Goal: Task Accomplishment & Management: Manage account settings

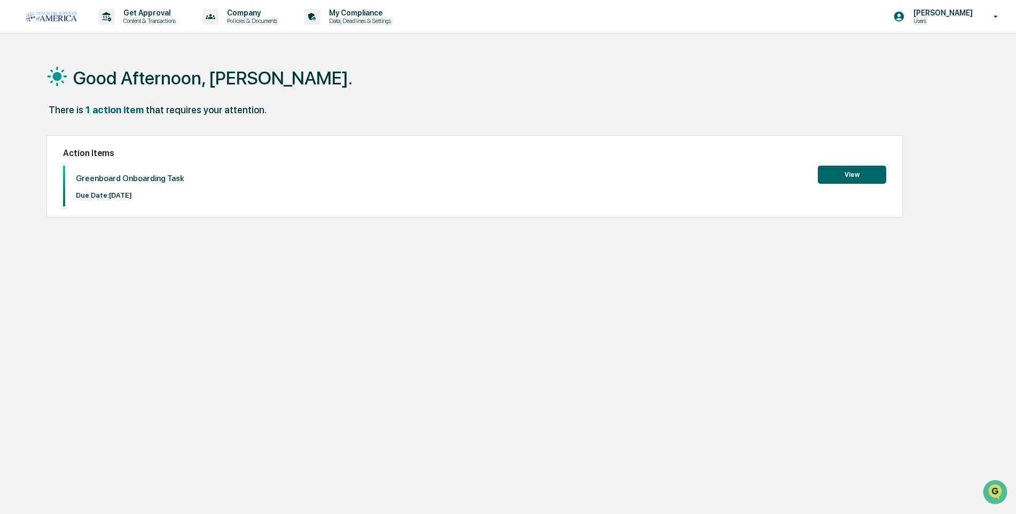
click at [863, 177] on button "View" at bounding box center [852, 175] width 68 height 18
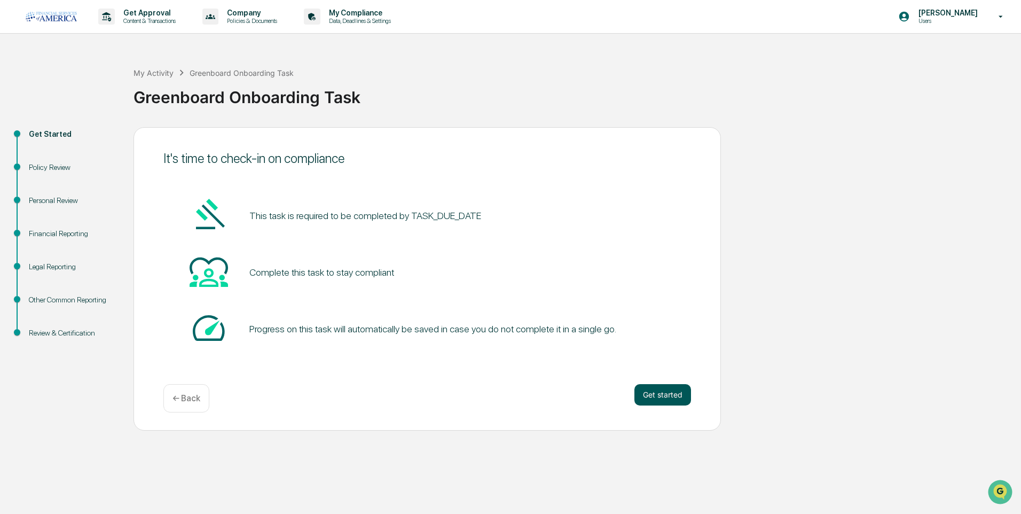
click at [669, 396] on button "Get started" at bounding box center [662, 394] width 57 height 21
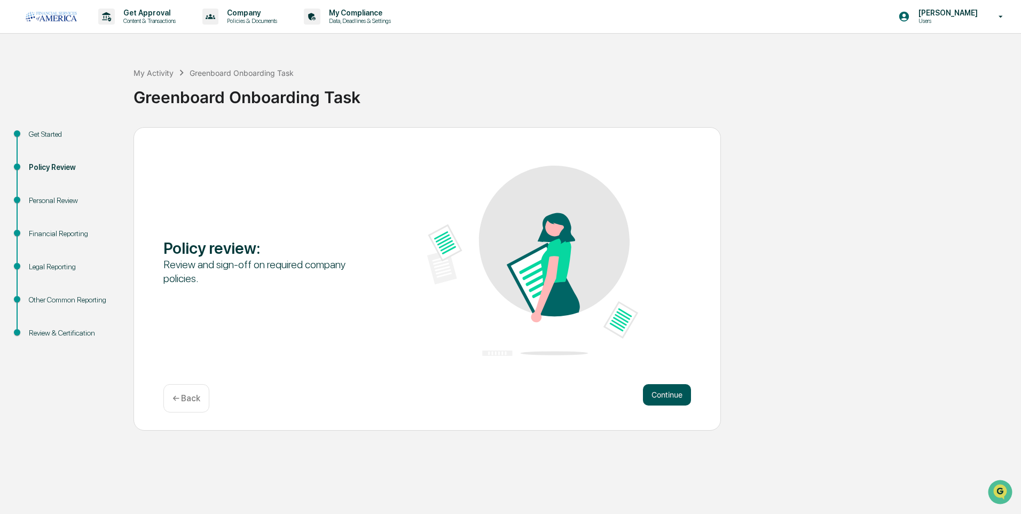
click at [648, 399] on button "Continue" at bounding box center [667, 394] width 48 height 21
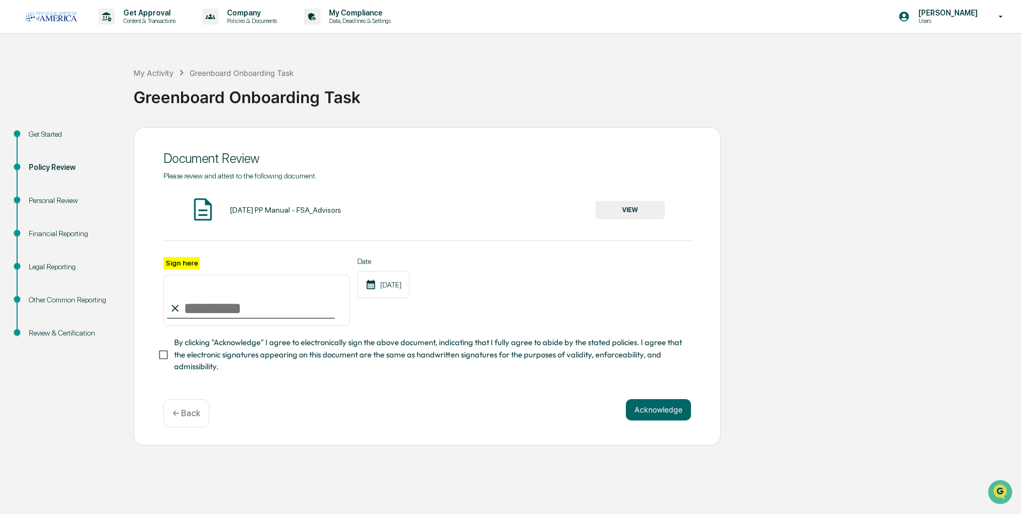
click at [194, 302] on input "Sign here" at bounding box center [256, 300] width 186 height 51
type input "**********"
click at [399, 324] on div "Date [DATE]" at bounding box center [383, 291] width 52 height 69
click at [659, 418] on button "Acknowledge" at bounding box center [658, 409] width 65 height 21
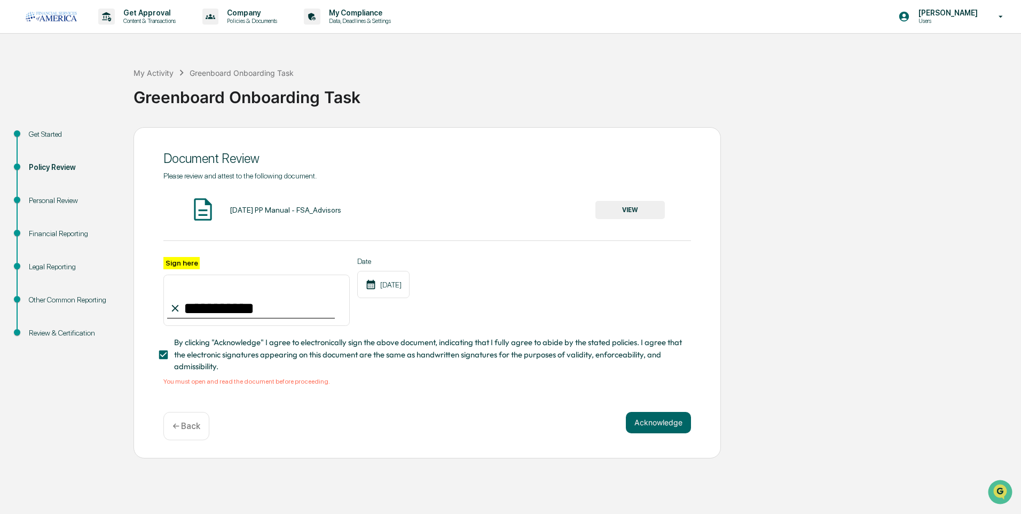
click at [617, 221] on div "[DATE] PP Manual - FSA_Advisors VIEW" at bounding box center [427, 210] width 528 height 28
click at [617, 213] on button "VIEW" at bounding box center [629, 210] width 69 height 18
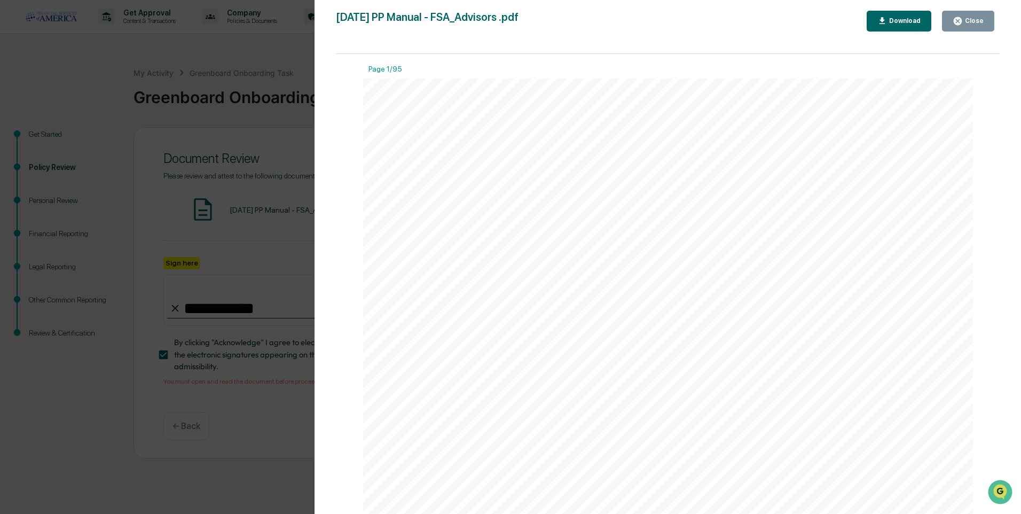
click at [967, 21] on div "Close" at bounding box center [973, 20] width 21 height 7
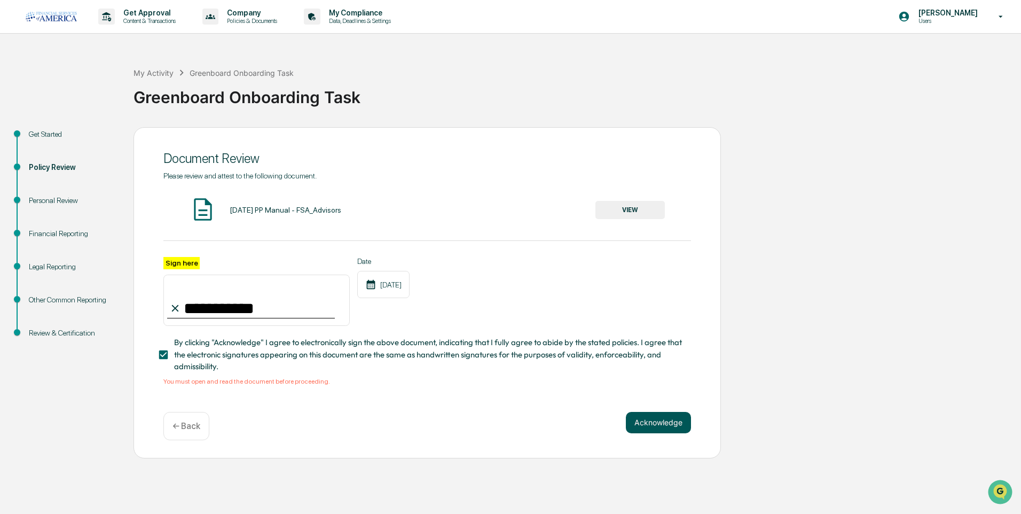
click at [680, 427] on button "Acknowledge" at bounding box center [658, 422] width 65 height 21
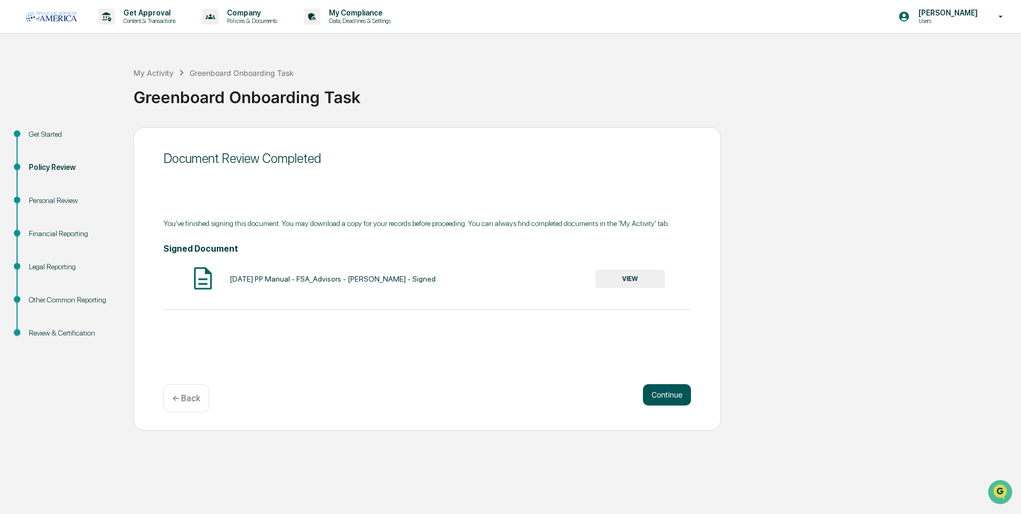
click at [654, 396] on button "Continue" at bounding box center [667, 394] width 48 height 21
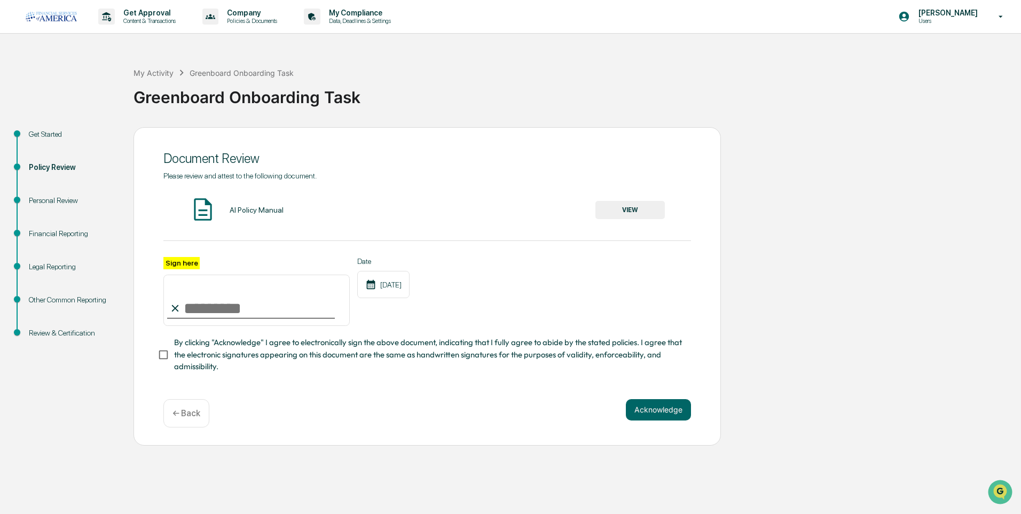
click at [267, 310] on input "Sign here" at bounding box center [256, 300] width 186 height 51
type input "**********"
click at [633, 212] on button "VIEW" at bounding box center [629, 210] width 69 height 18
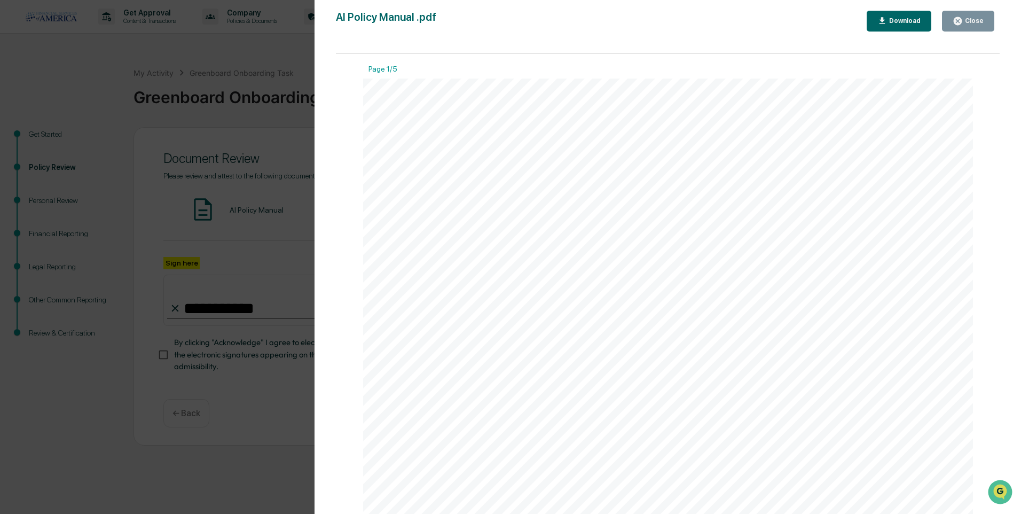
click at [969, 25] on div "Close" at bounding box center [973, 20] width 21 height 7
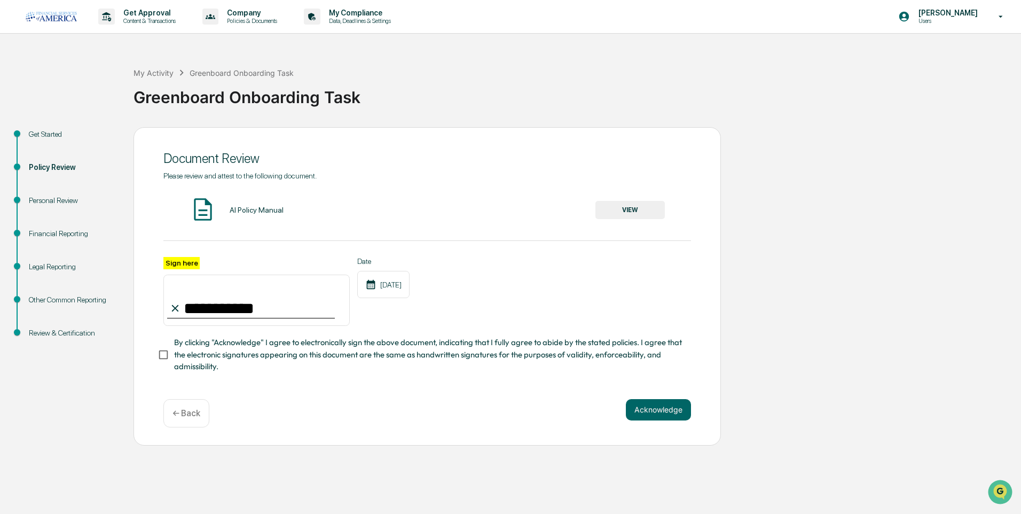
click at [179, 362] on span "By clicking "Acknowledge" I agree to electronically sign the above document, in…" at bounding box center [428, 354] width 508 height 36
click at [661, 416] on button "Acknowledge" at bounding box center [658, 409] width 65 height 21
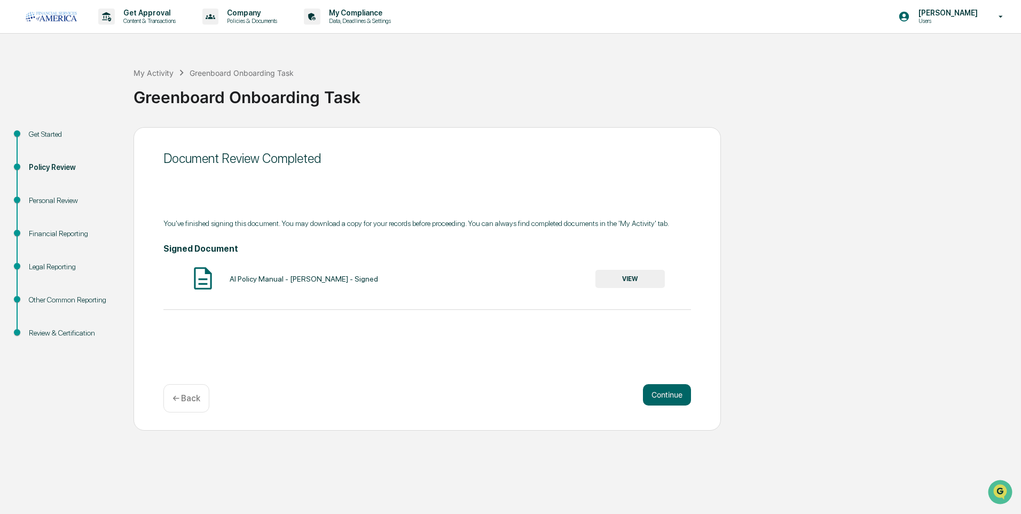
click at [623, 278] on button "VIEW" at bounding box center [629, 279] width 69 height 18
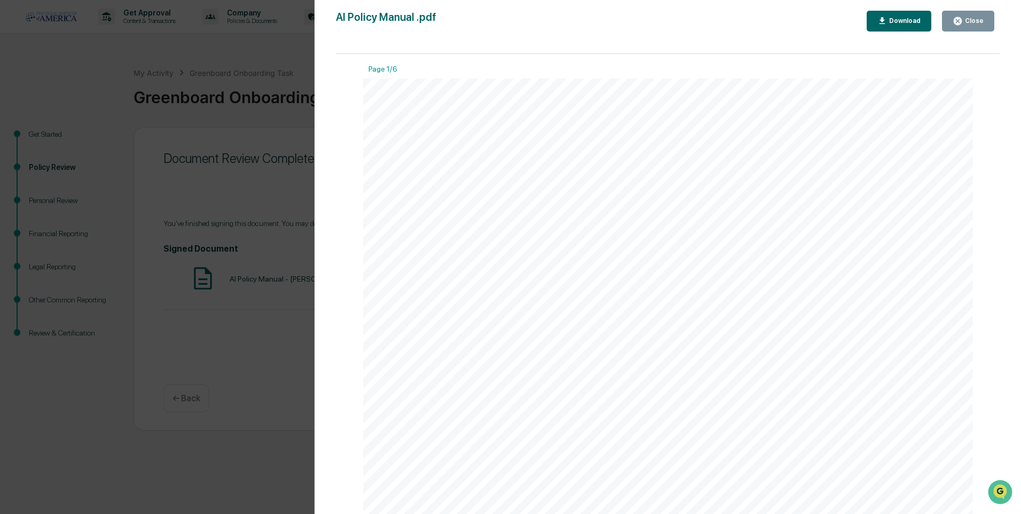
click at [959, 23] on icon "button" at bounding box center [958, 21] width 8 height 8
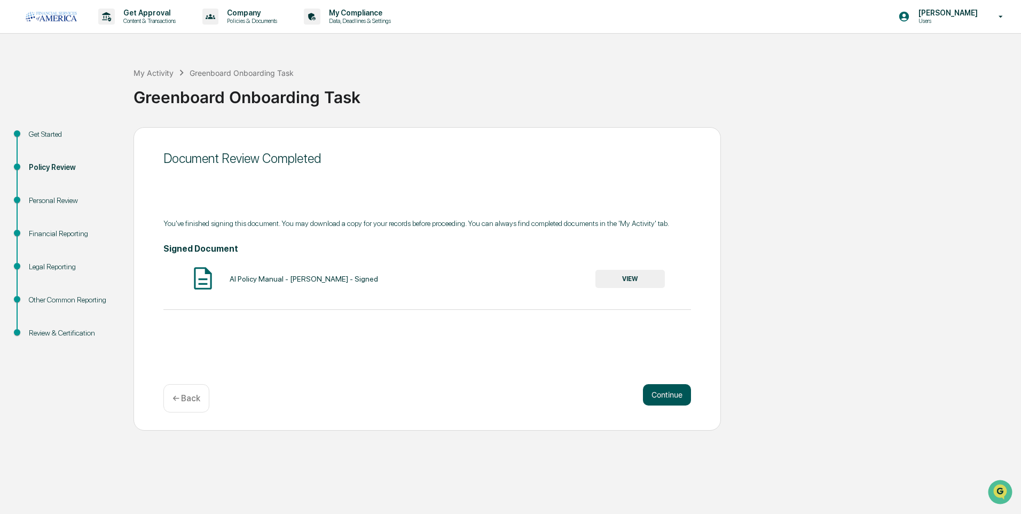
click at [662, 388] on button "Continue" at bounding box center [667, 394] width 48 height 21
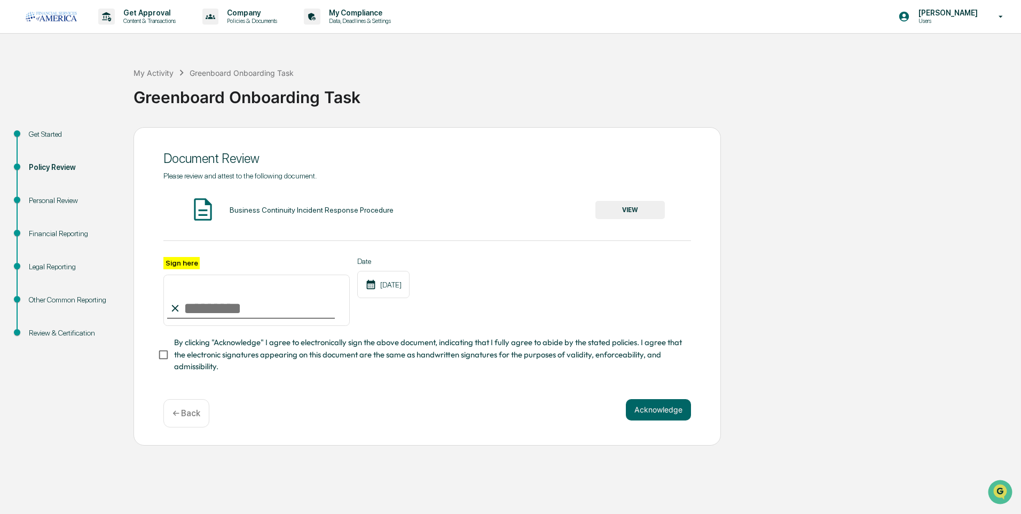
click at [301, 313] on input "Sign here" at bounding box center [256, 300] width 186 height 51
type input "**********"
click at [565, 293] on div "**********" at bounding box center [427, 291] width 528 height 69
click at [618, 211] on button "VIEW" at bounding box center [629, 210] width 69 height 18
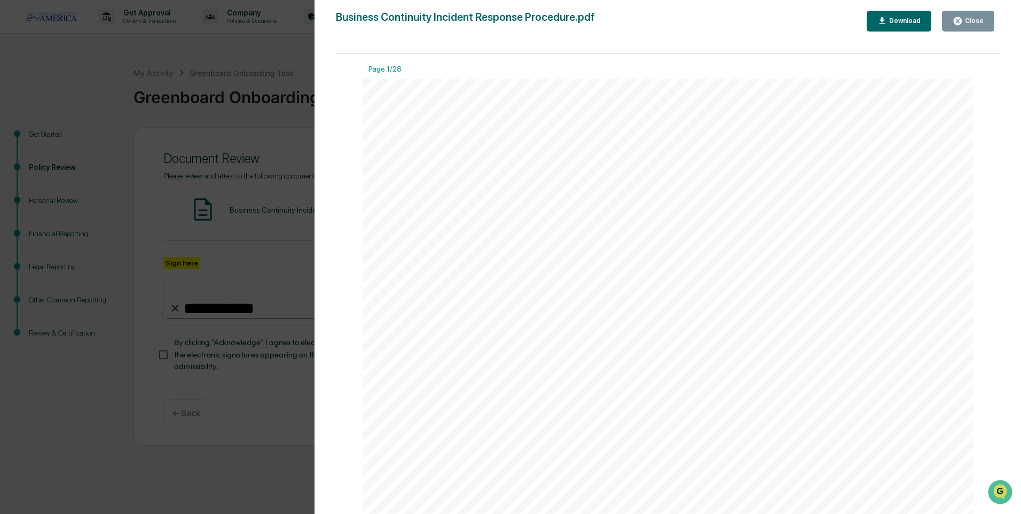
click at [979, 21] on div "Close" at bounding box center [973, 20] width 21 height 7
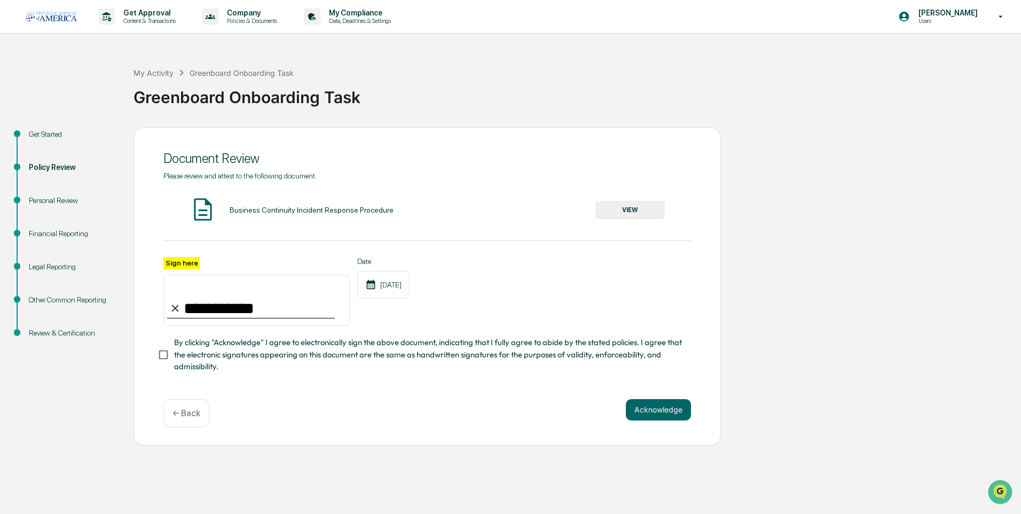
click at [201, 372] on span "By clicking "Acknowledge" I agree to electronically sign the above document, in…" at bounding box center [428, 354] width 508 height 36
click at [680, 420] on button "Acknowledge" at bounding box center [658, 409] width 65 height 21
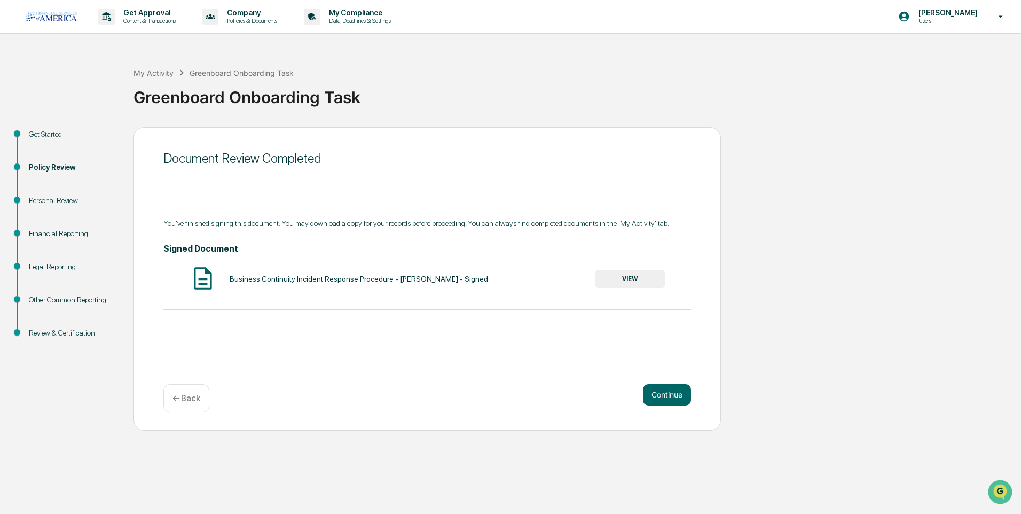
click at [612, 280] on button "VIEW" at bounding box center [629, 279] width 69 height 18
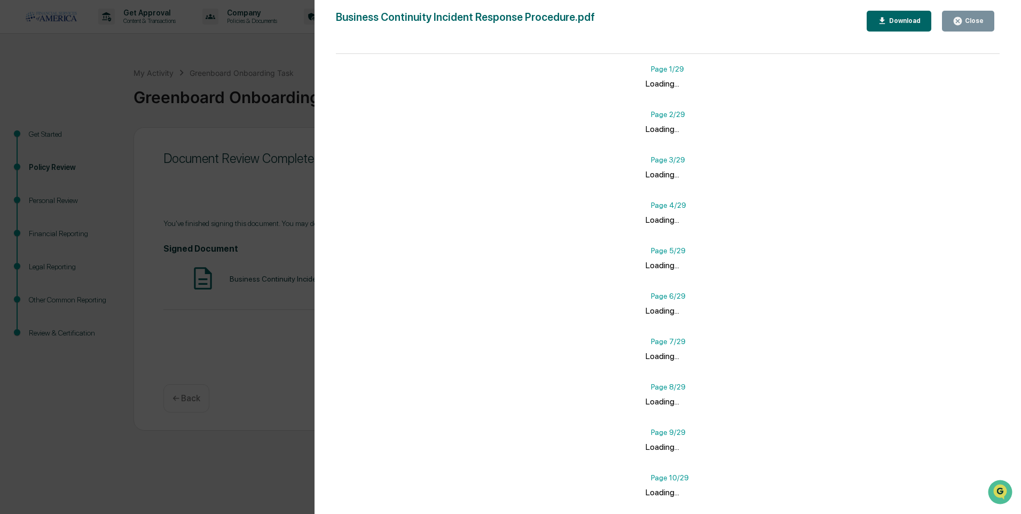
click at [978, 29] on button "Close" at bounding box center [968, 21] width 52 height 21
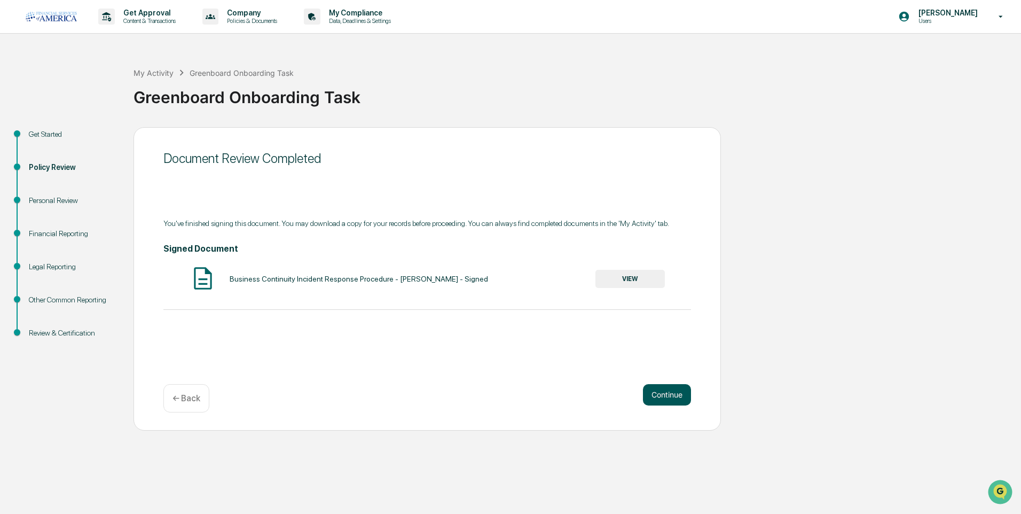
click at [671, 394] on button "Continue" at bounding box center [667, 394] width 48 height 21
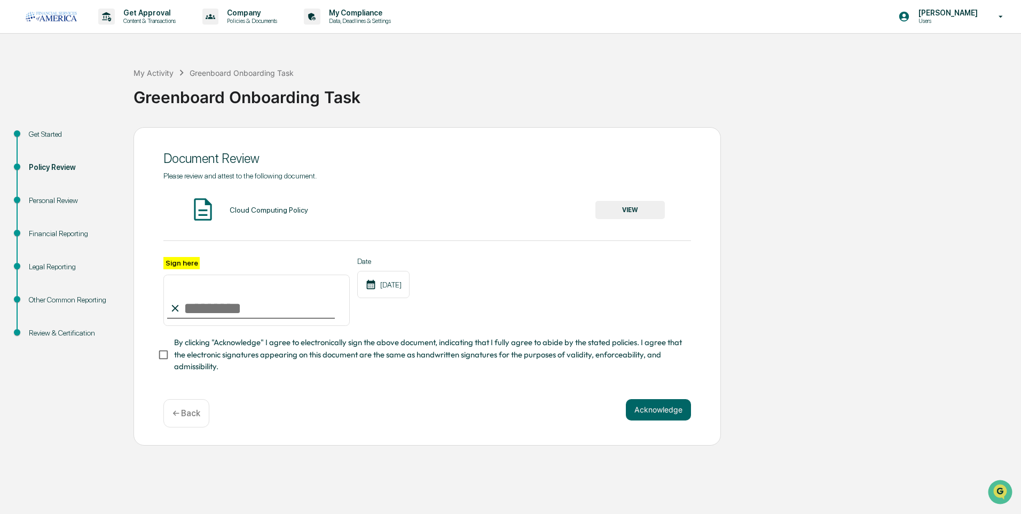
click at [325, 317] on input "Sign here" at bounding box center [256, 300] width 186 height 51
type input "**********"
click at [214, 351] on span "By clicking "Acknowledge" I agree to electronically sign the above document, in…" at bounding box center [428, 354] width 508 height 36
click at [645, 212] on button "VIEW" at bounding box center [629, 210] width 69 height 18
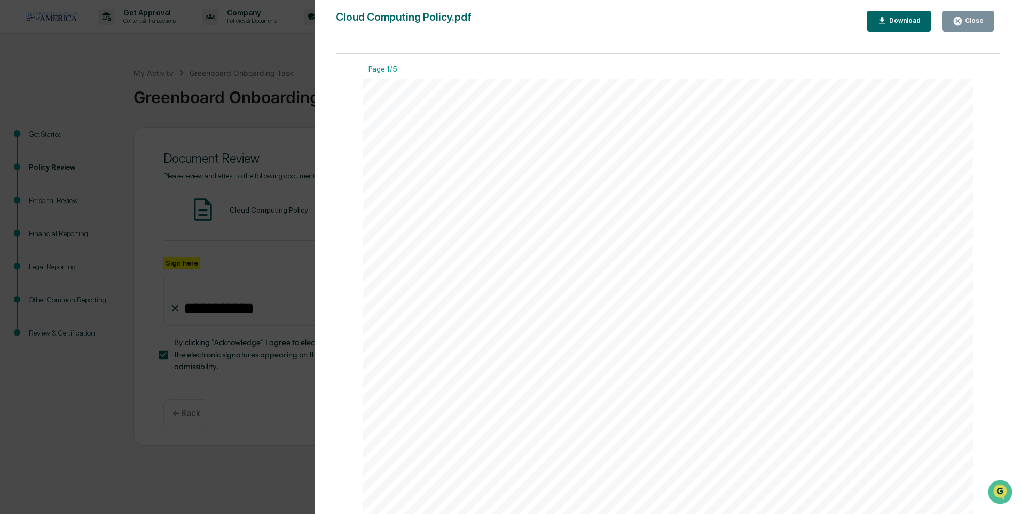
click at [976, 25] on div "Close" at bounding box center [968, 21] width 31 height 10
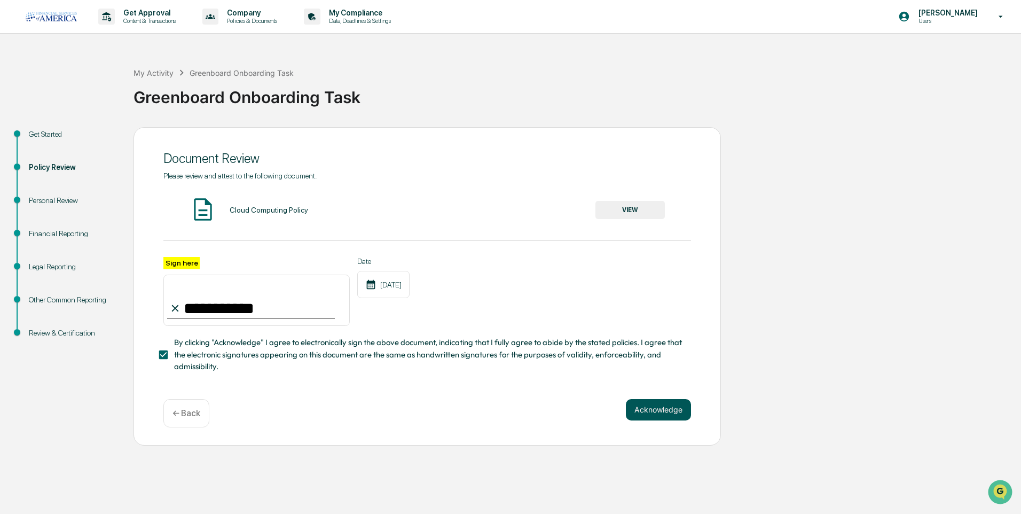
click at [670, 406] on button "Acknowledge" at bounding box center [658, 409] width 65 height 21
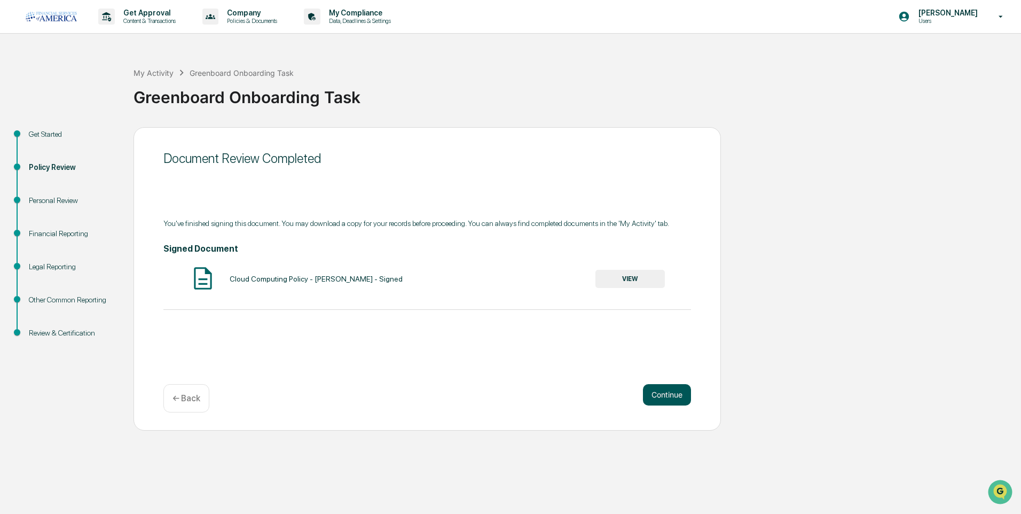
click at [663, 401] on button "Continue" at bounding box center [667, 394] width 48 height 21
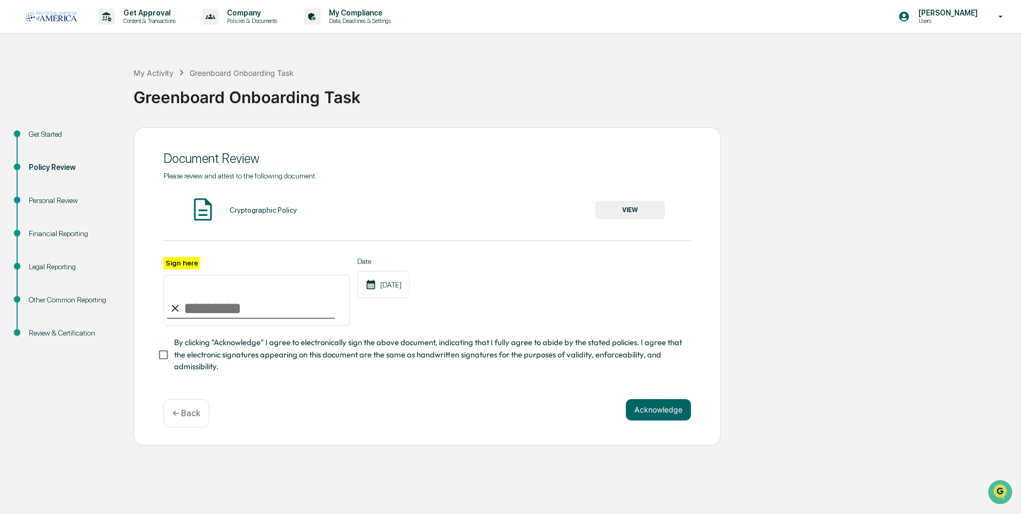
click at [292, 308] on input "Sign here" at bounding box center [256, 300] width 186 height 51
type input "**********"
click at [627, 209] on button "VIEW" at bounding box center [629, 210] width 69 height 18
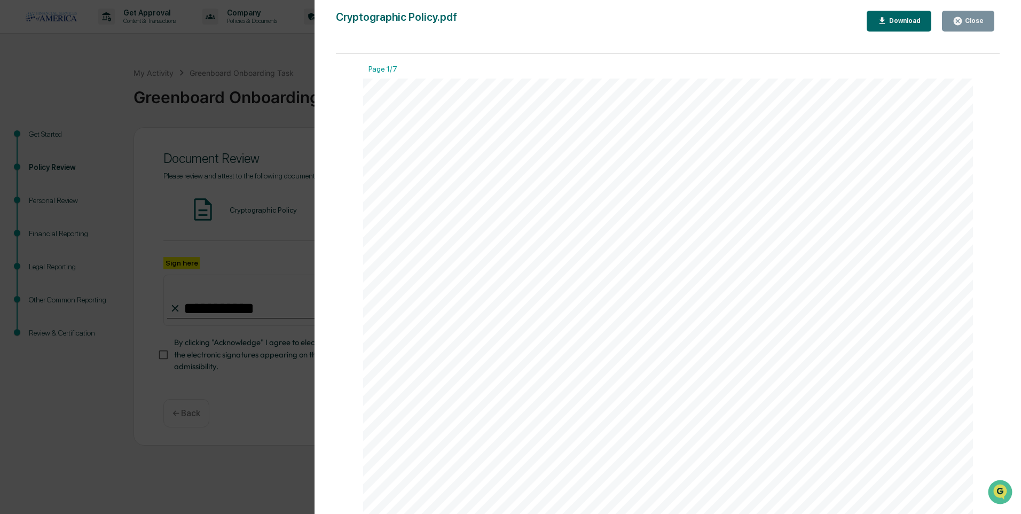
click at [968, 26] on div "Close" at bounding box center [968, 21] width 31 height 10
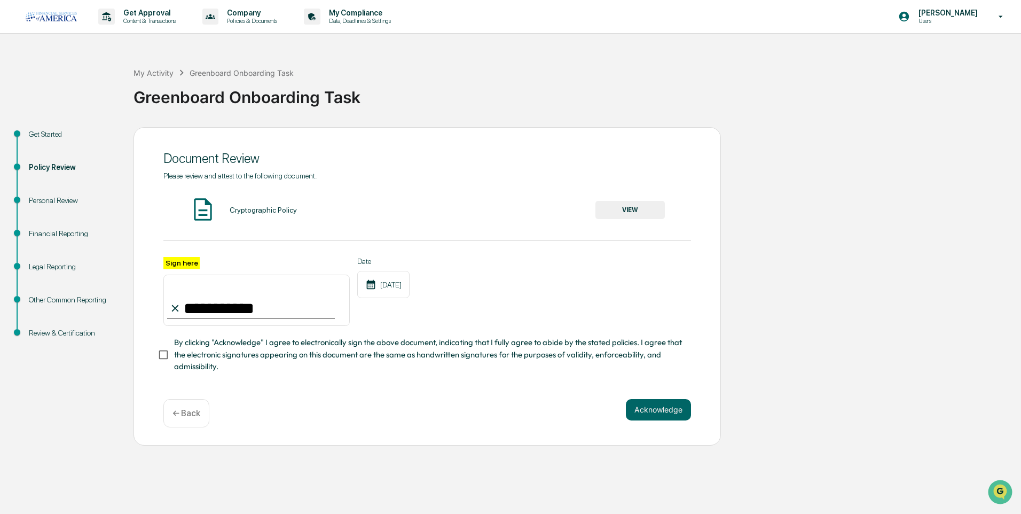
click at [268, 356] on span "By clicking "Acknowledge" I agree to electronically sign the above document, in…" at bounding box center [428, 354] width 508 height 36
click at [665, 412] on button "Acknowledge" at bounding box center [658, 409] width 65 height 21
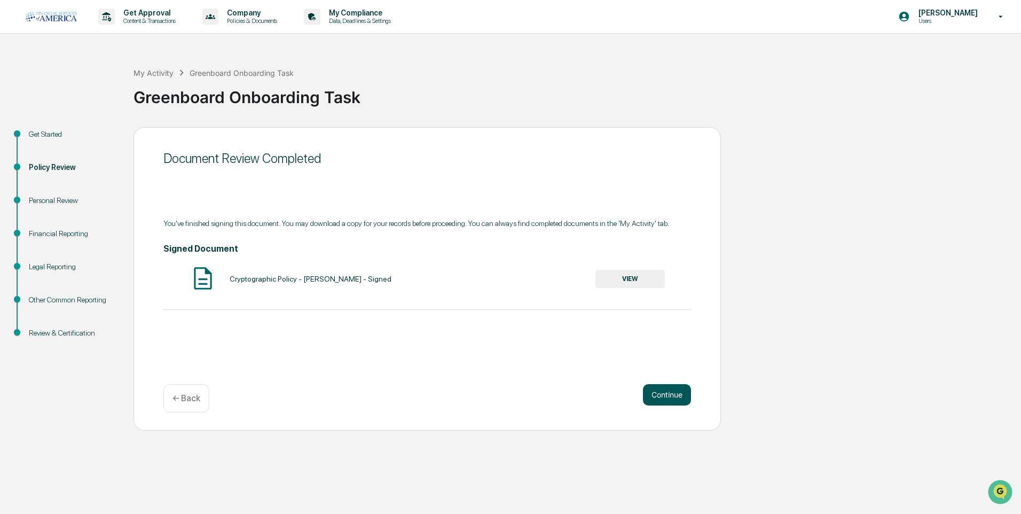
click at [672, 395] on button "Continue" at bounding box center [667, 394] width 48 height 21
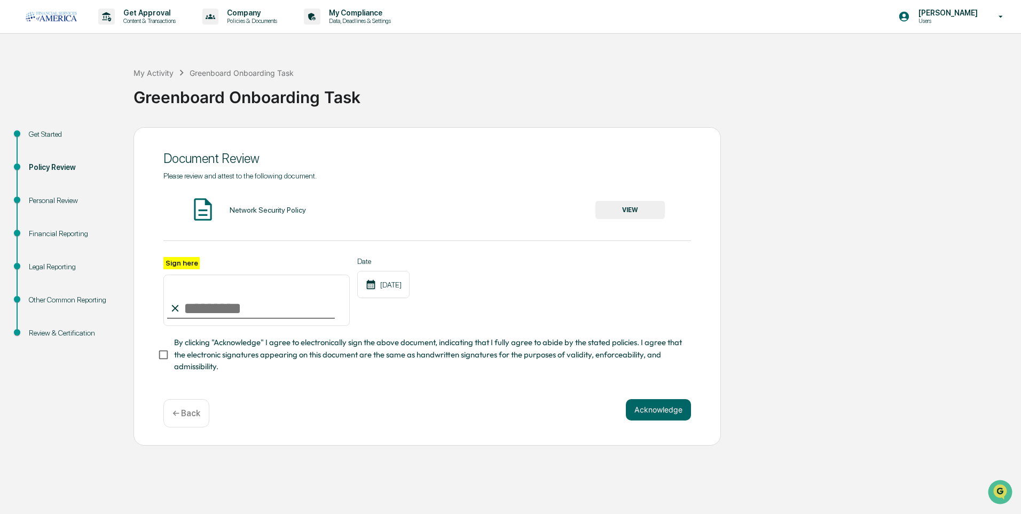
click at [297, 317] on input "Sign here" at bounding box center [256, 300] width 186 height 51
type input "**********"
click at [644, 216] on button "VIEW" at bounding box center [629, 210] width 69 height 18
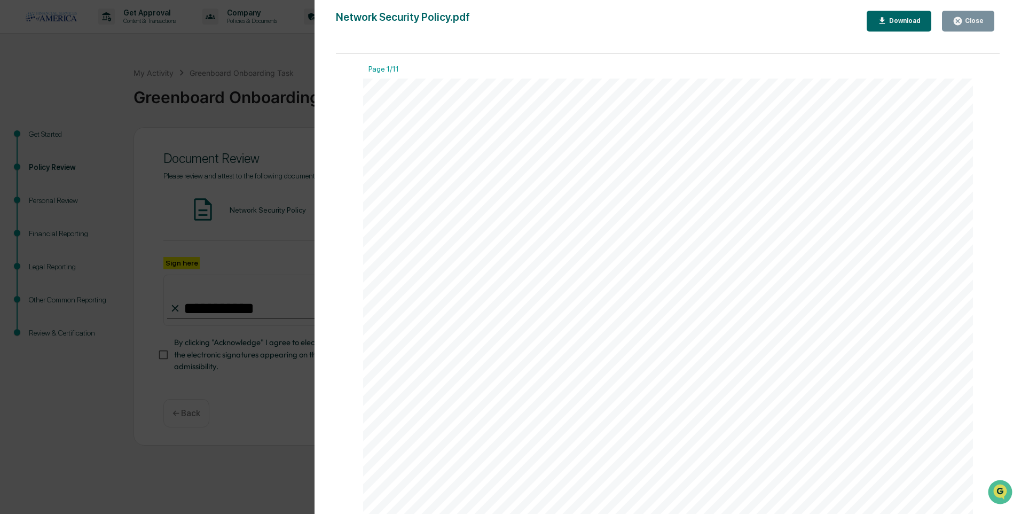
click at [976, 25] on div "Close" at bounding box center [968, 21] width 31 height 10
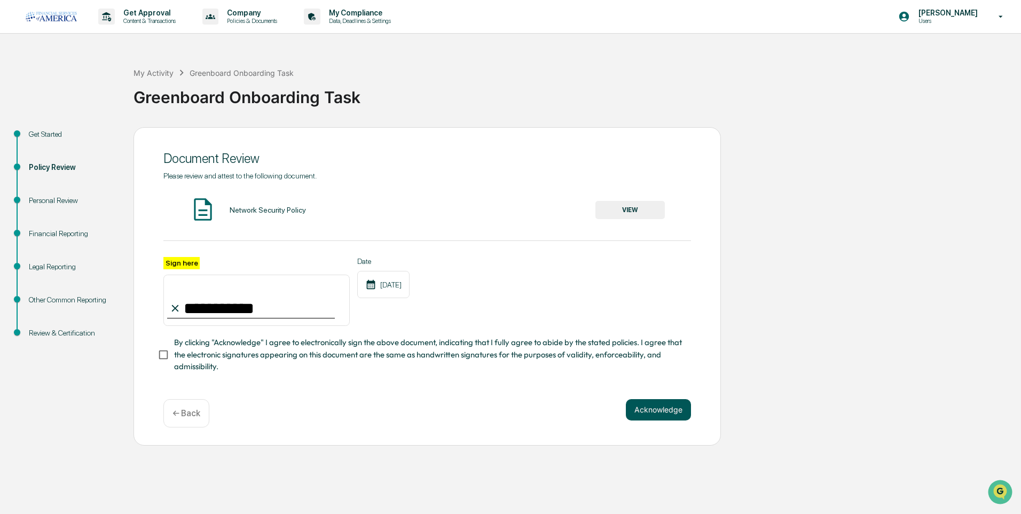
click at [659, 410] on button "Acknowledge" at bounding box center [658, 409] width 65 height 21
click at [371, 357] on span "By clicking "Acknowledge" I agree to electronically sign the above document, in…" at bounding box center [428, 354] width 508 height 36
click at [667, 428] on button "Acknowledge" at bounding box center [658, 422] width 65 height 21
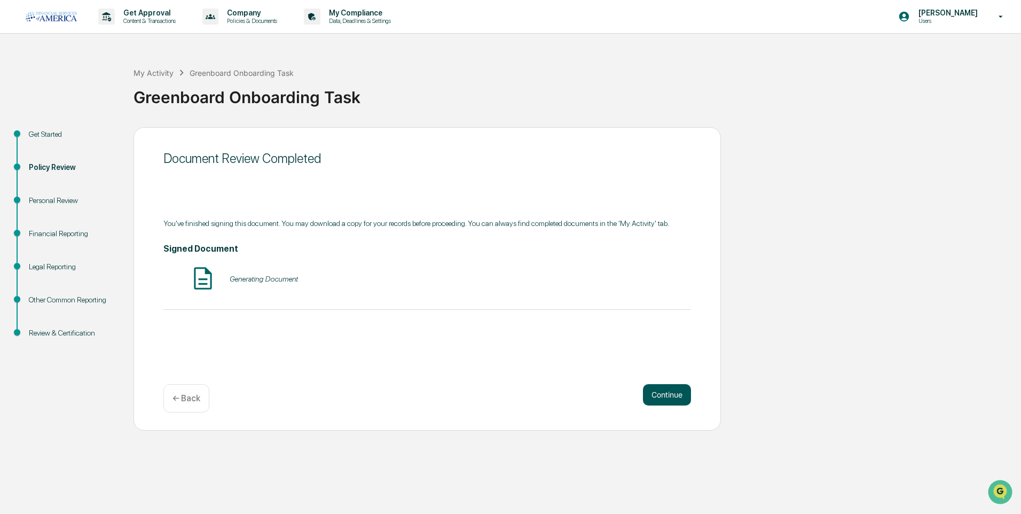
click at [671, 401] on button "Continue" at bounding box center [667, 394] width 48 height 21
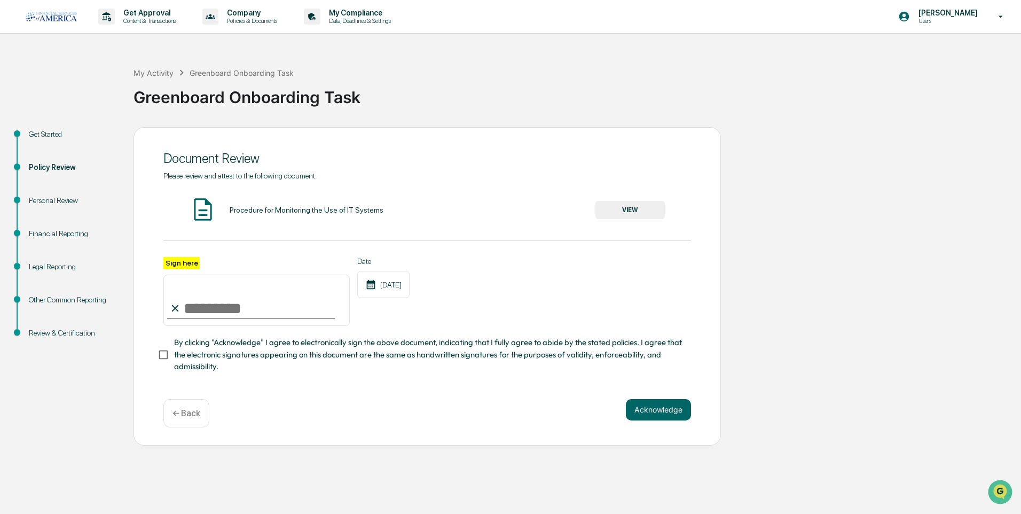
click at [313, 313] on input "Sign here" at bounding box center [256, 300] width 186 height 51
type input "**********"
click at [616, 216] on button "VIEW" at bounding box center [629, 210] width 69 height 18
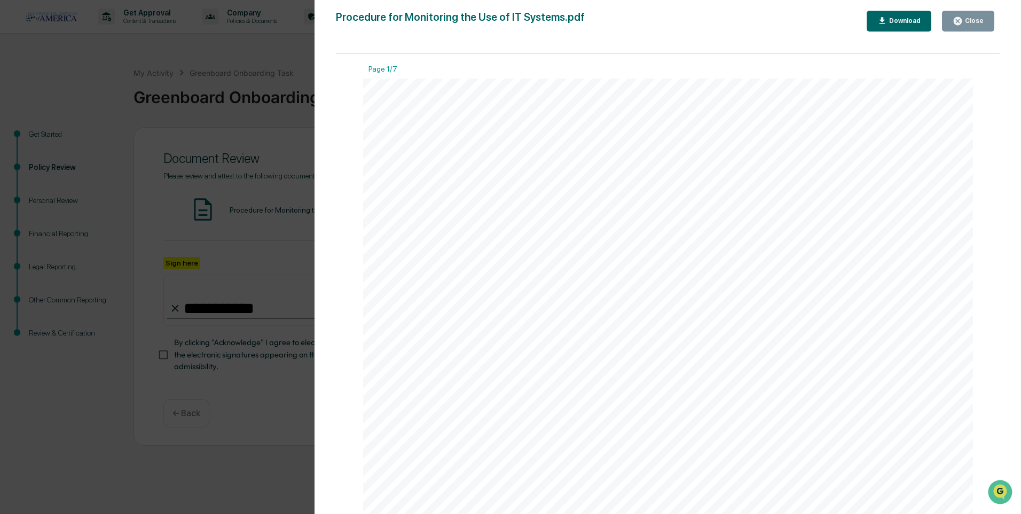
click at [969, 28] on button "Close" at bounding box center [968, 21] width 52 height 21
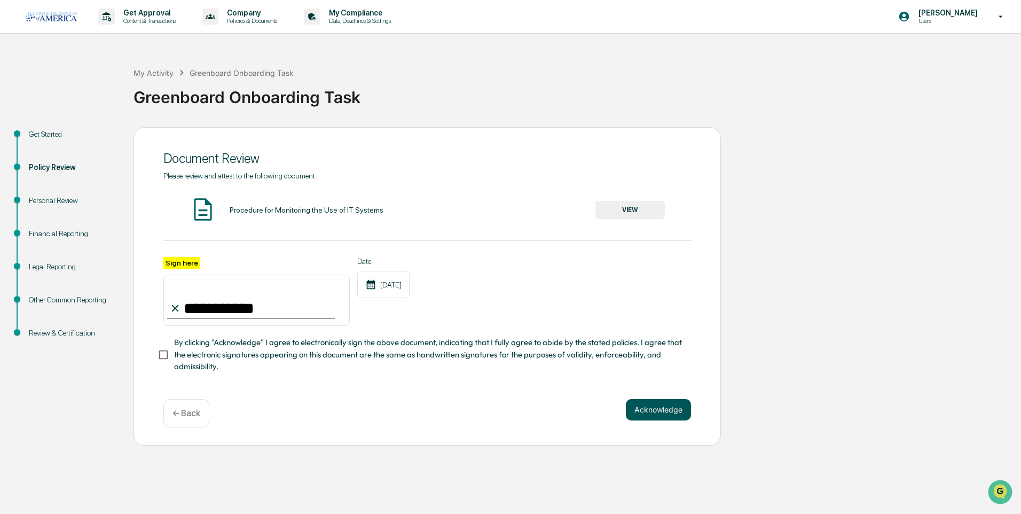
click at [675, 408] on button "Acknowledge" at bounding box center [658, 409] width 65 height 21
click at [422, 365] on span "By clicking "Acknowledge" I agree to electronically sign the above document, in…" at bounding box center [428, 354] width 508 height 36
click at [669, 425] on button "Acknowledge" at bounding box center [658, 422] width 65 height 21
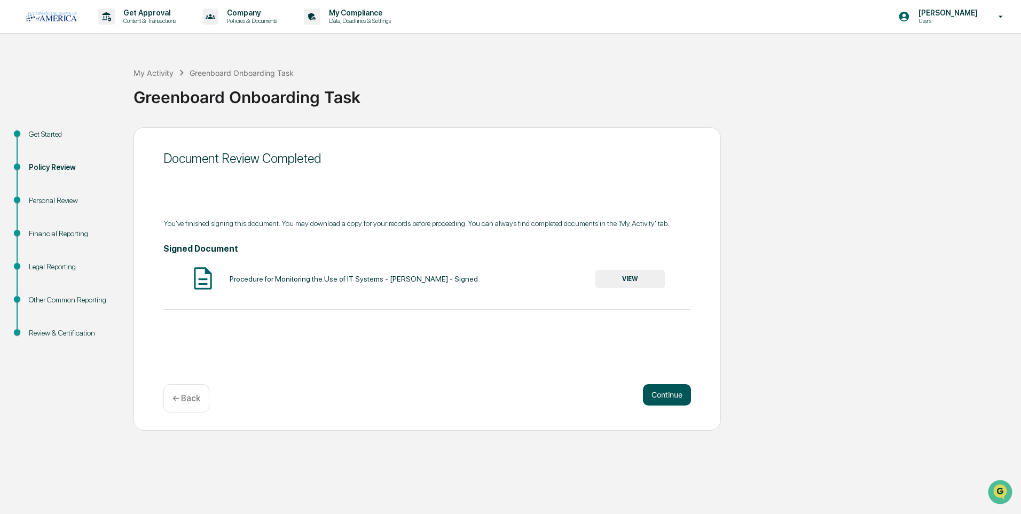
click at [661, 399] on button "Continue" at bounding box center [667, 394] width 48 height 21
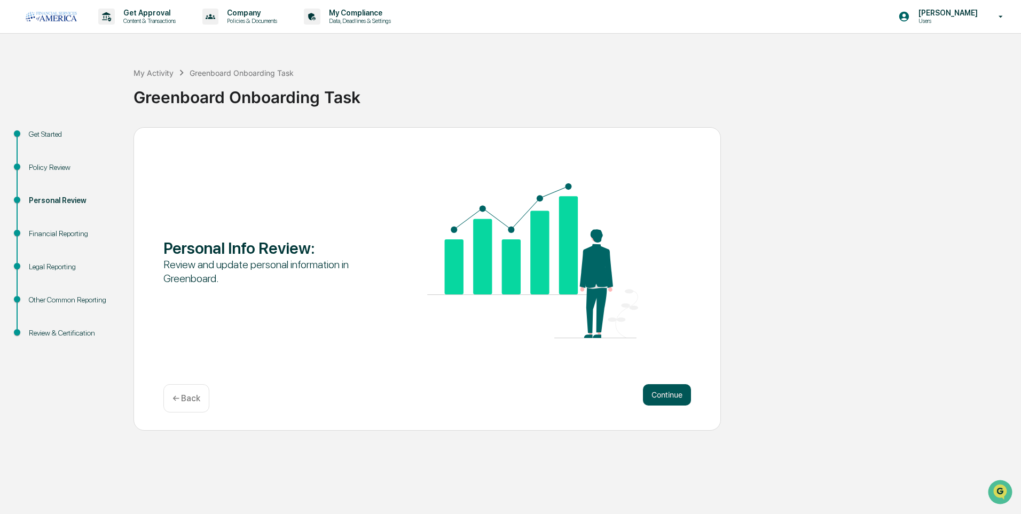
click at [663, 393] on button "Continue" at bounding box center [667, 394] width 48 height 21
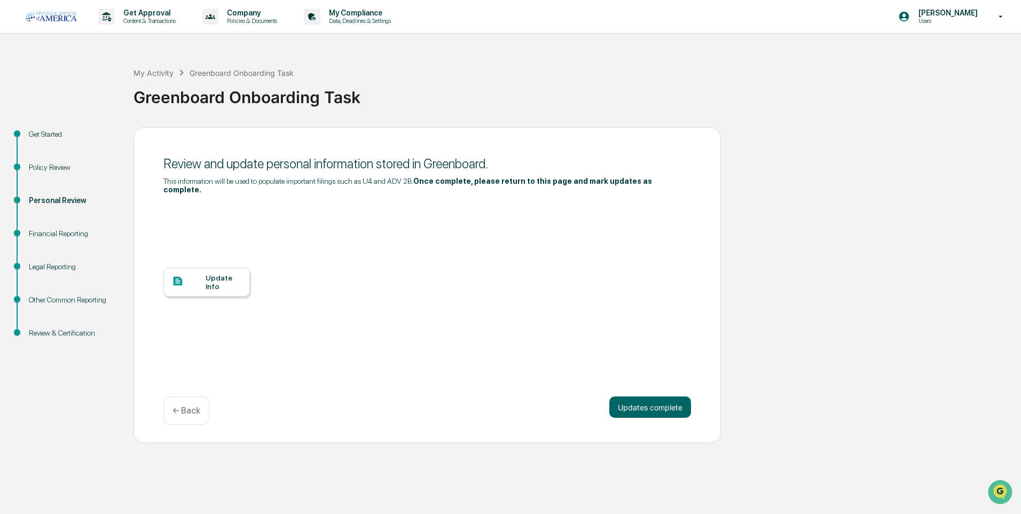
click at [197, 280] on div "Update Info" at bounding box center [206, 282] width 87 height 29
click at [227, 273] on div "Update Info" at bounding box center [224, 281] width 36 height 17
click at [679, 387] on div "Review and update personal information stored in Greenboard. This information w…" at bounding box center [427, 285] width 587 height 316
click at [671, 396] on button "Updates complete" at bounding box center [650, 406] width 82 height 21
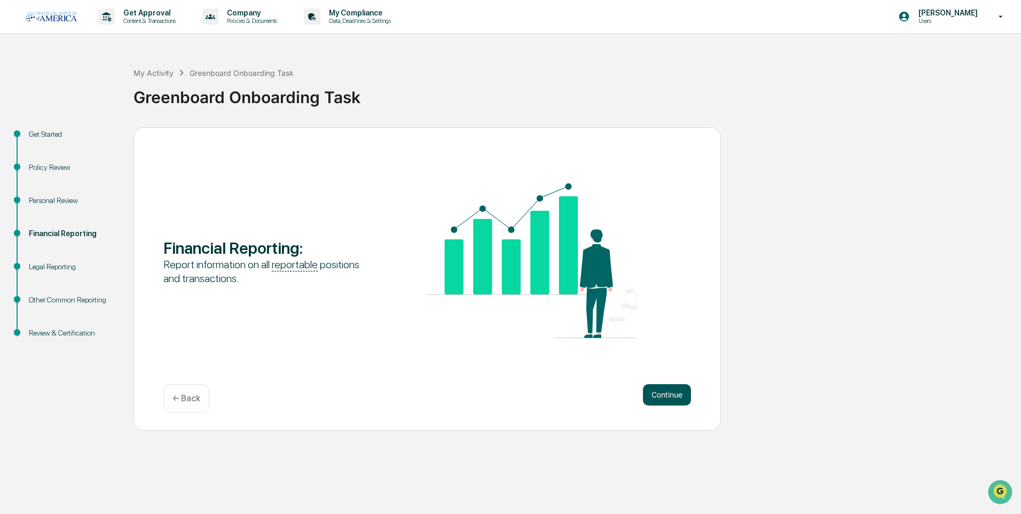
click at [677, 394] on button "Continue" at bounding box center [667, 394] width 48 height 21
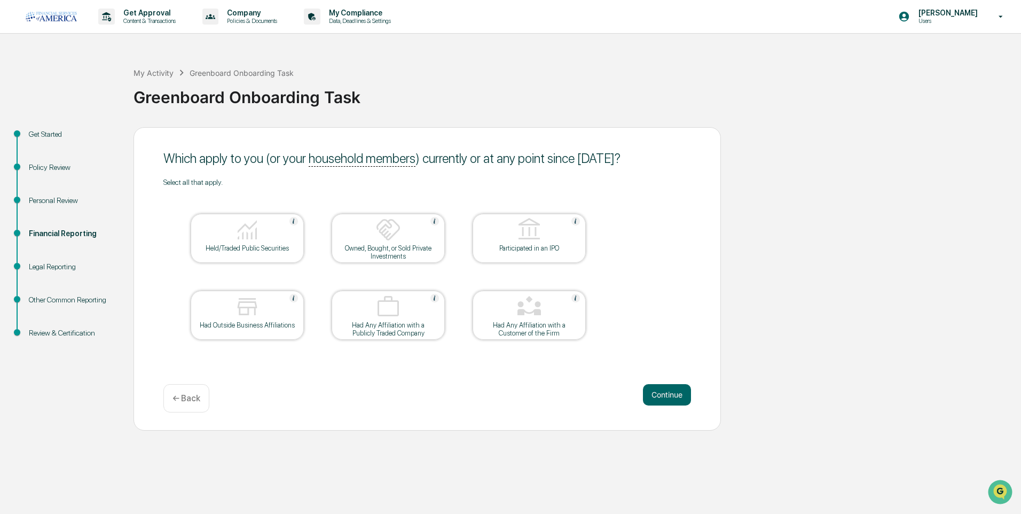
click at [235, 242] on div at bounding box center [247, 230] width 107 height 27
click at [194, 388] on div "← Back" at bounding box center [186, 398] width 46 height 28
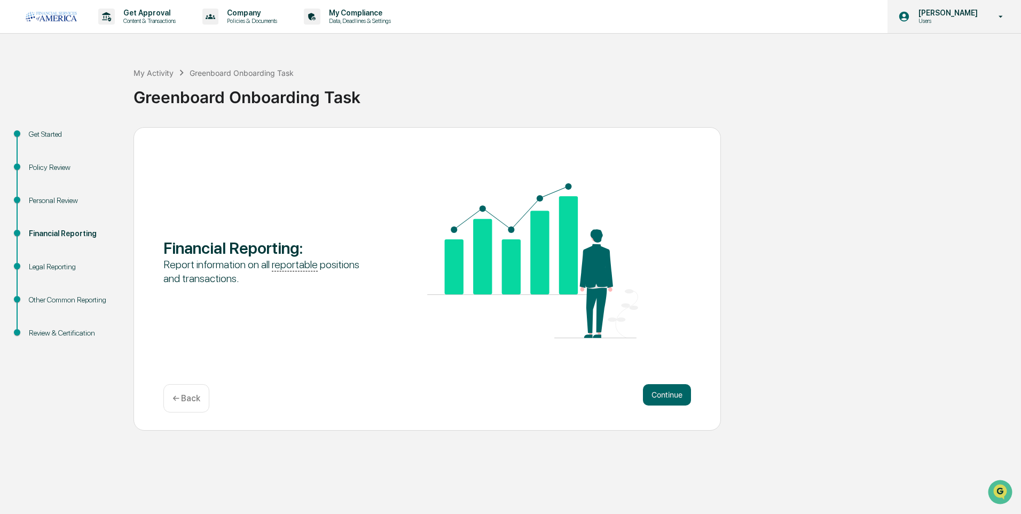
click at [956, 21] on p "Users" at bounding box center [946, 20] width 73 height 7
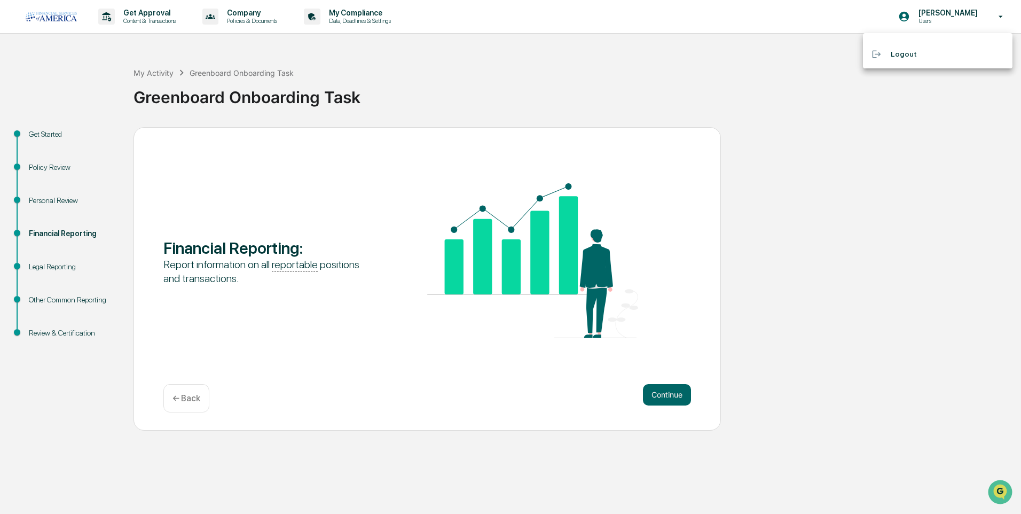
click at [937, 47] on li "Logout" at bounding box center [938, 54] width 150 height 20
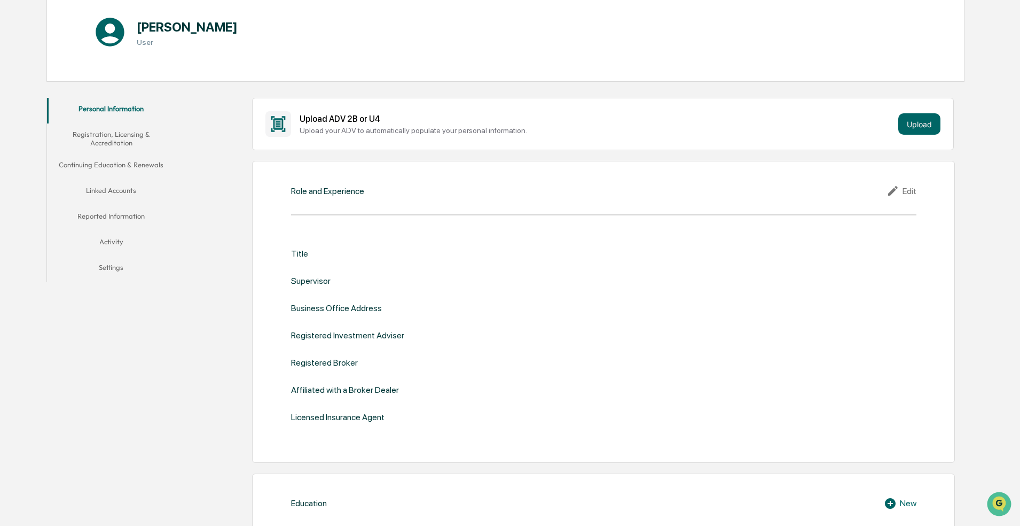
scroll to position [107, 0]
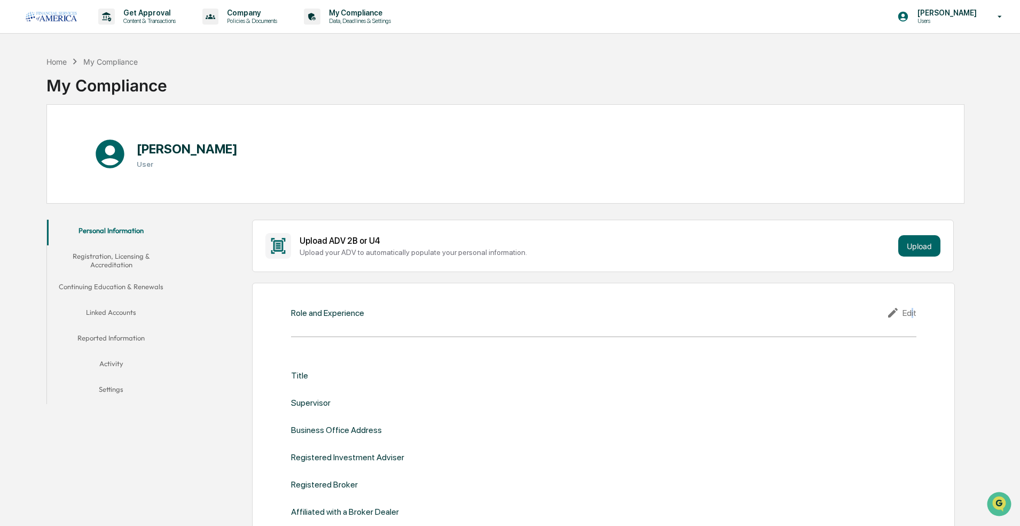
click at [499, 310] on div "Edit" at bounding box center [902, 312] width 30 height 13
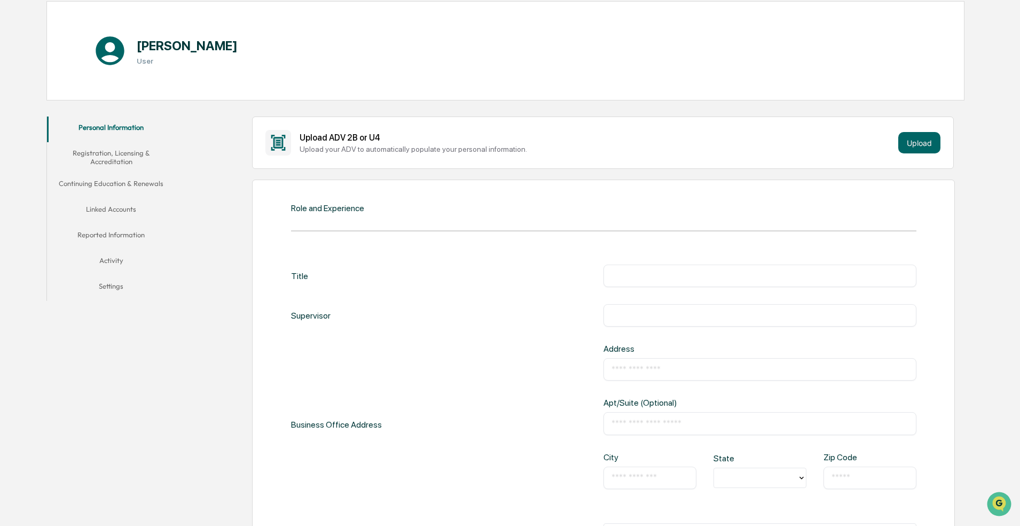
scroll to position [107, 0]
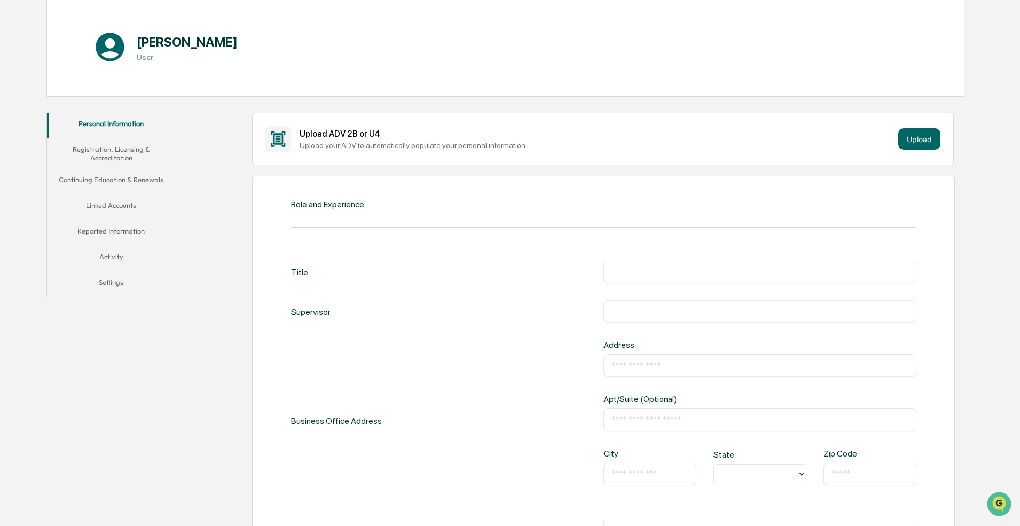
drag, startPoint x: 656, startPoint y: 275, endPoint x: 652, endPoint y: 262, distance: 13.7
click at [499, 265] on div "​" at bounding box center [759, 272] width 313 height 22
type input "**********"
click at [499, 303] on div "​" at bounding box center [759, 311] width 313 height 22
click at [499, 320] on div "​" at bounding box center [759, 311] width 313 height 22
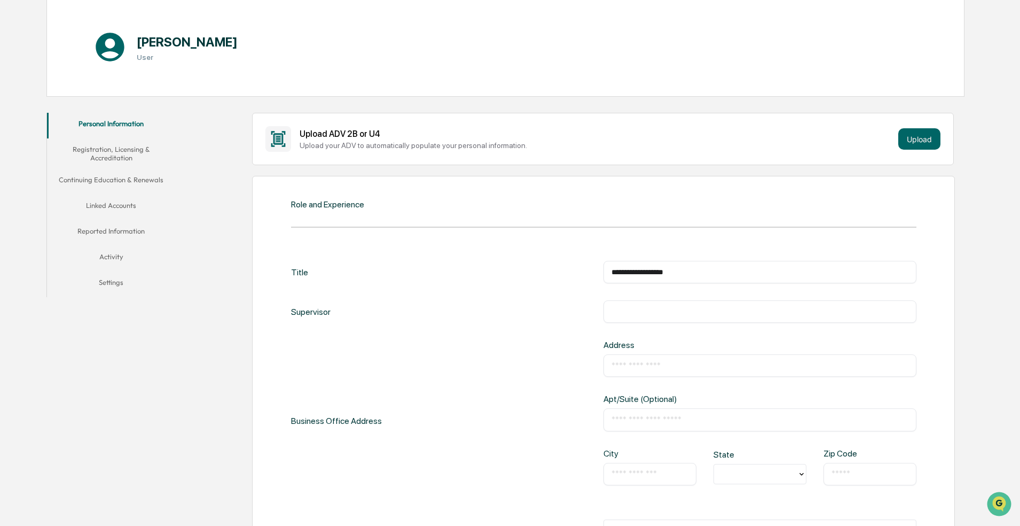
click at [499, 311] on input "text" at bounding box center [760, 311] width 297 height 11
drag, startPoint x: 678, startPoint y: 318, endPoint x: 559, endPoint y: 323, distance: 119.2
click at [499, 323] on div "**********" at bounding box center [603, 459] width 625 height 397
click at [499, 313] on input "*****" at bounding box center [760, 311] width 297 height 11
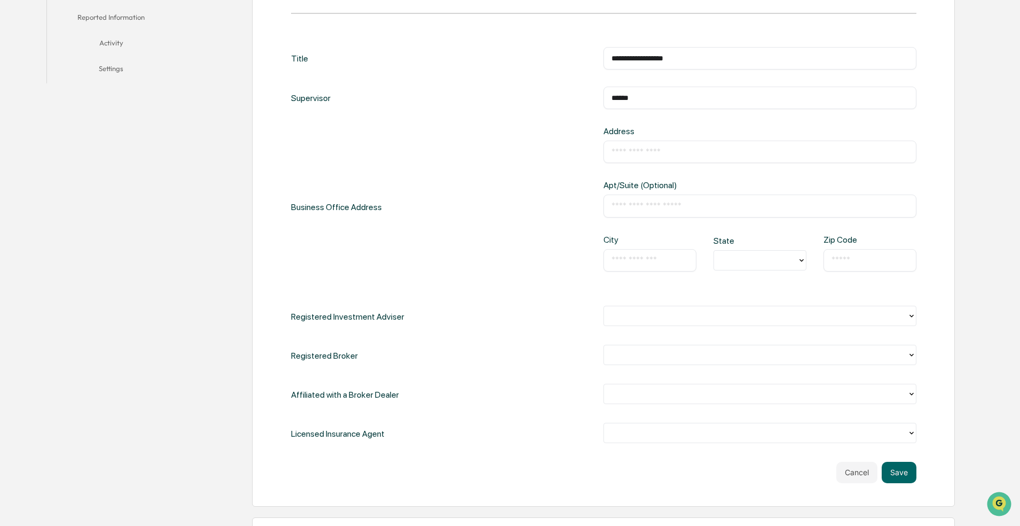
scroll to position [267, 0]
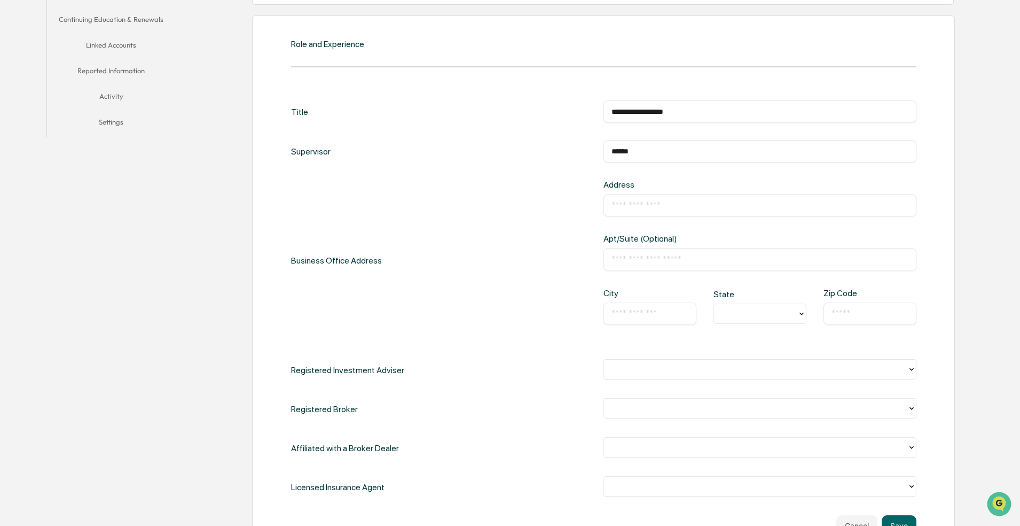
click at [499, 150] on input "*****" at bounding box center [760, 151] width 297 height 11
type input "*******"
click at [499, 205] on div "Business Office Address Address ​ Apt/Suite (Optional) ​ City ​ State Zip Code ​" at bounding box center [603, 260] width 625 height 162
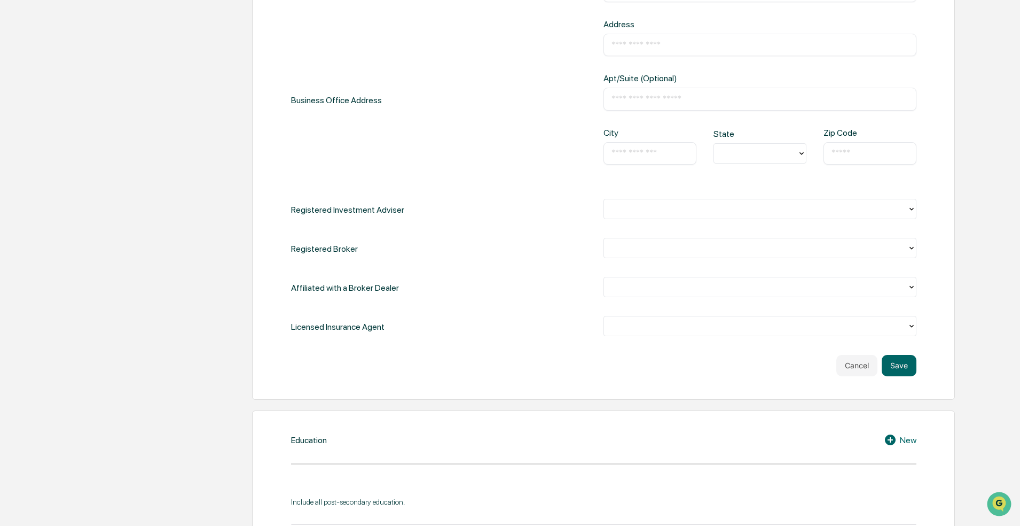
scroll to position [534, 0]
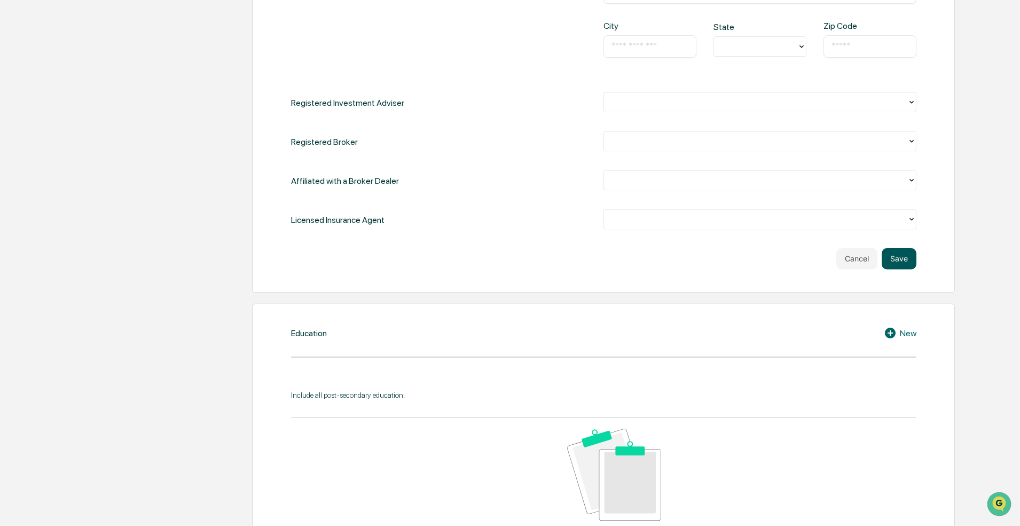
click at [499, 265] on button "Save" at bounding box center [899, 258] width 35 height 21
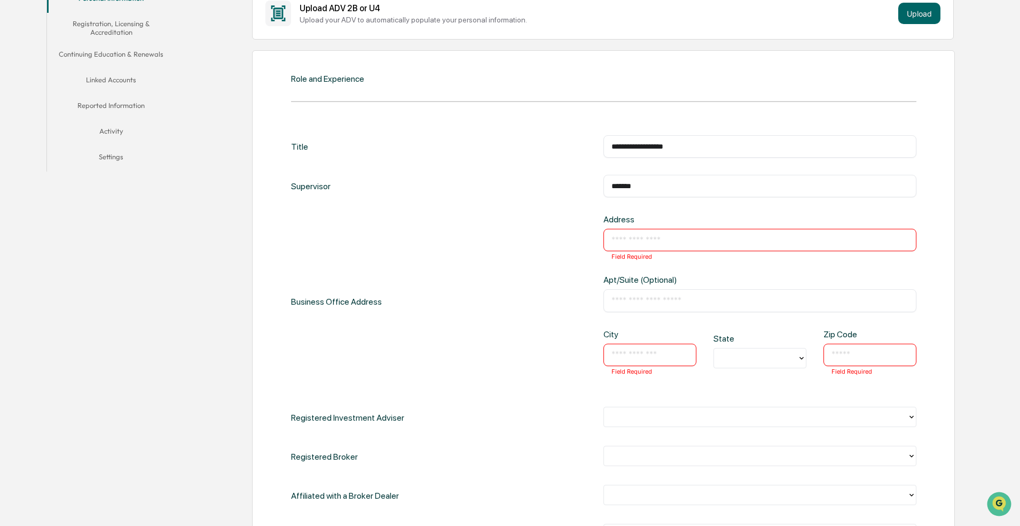
scroll to position [214, 0]
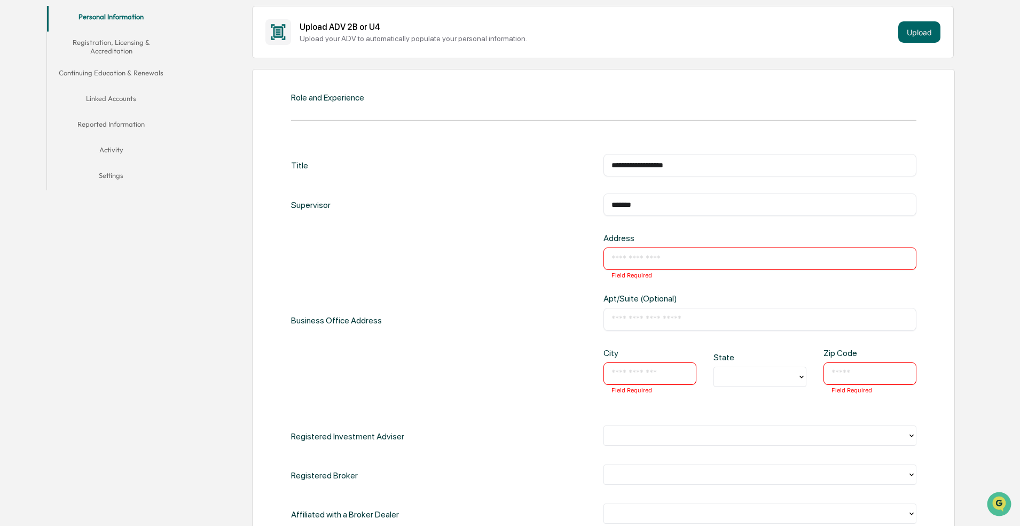
click at [499, 260] on input "text" at bounding box center [760, 258] width 297 height 11
type input "**********"
click at [499, 368] on input "text" at bounding box center [650, 373] width 77 height 11
type input "**********"
click at [499, 378] on div at bounding box center [755, 376] width 83 height 17
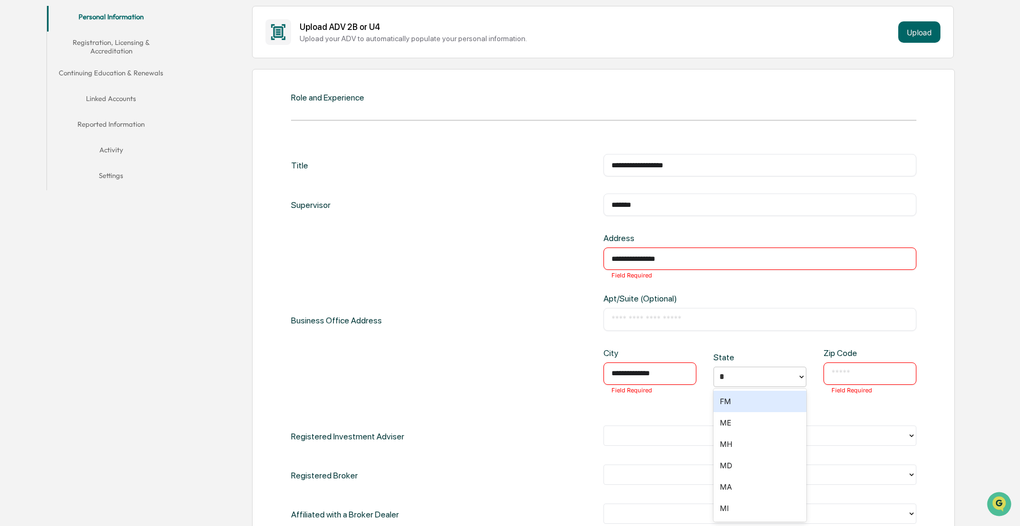
type input "**"
click at [499, 400] on div "MI" at bounding box center [760, 400] width 93 height 21
click at [499, 382] on div "​ Field Required" at bounding box center [870, 373] width 93 height 22
click at [499, 373] on input "text" at bounding box center [870, 373] width 77 height 11
type input "*****"
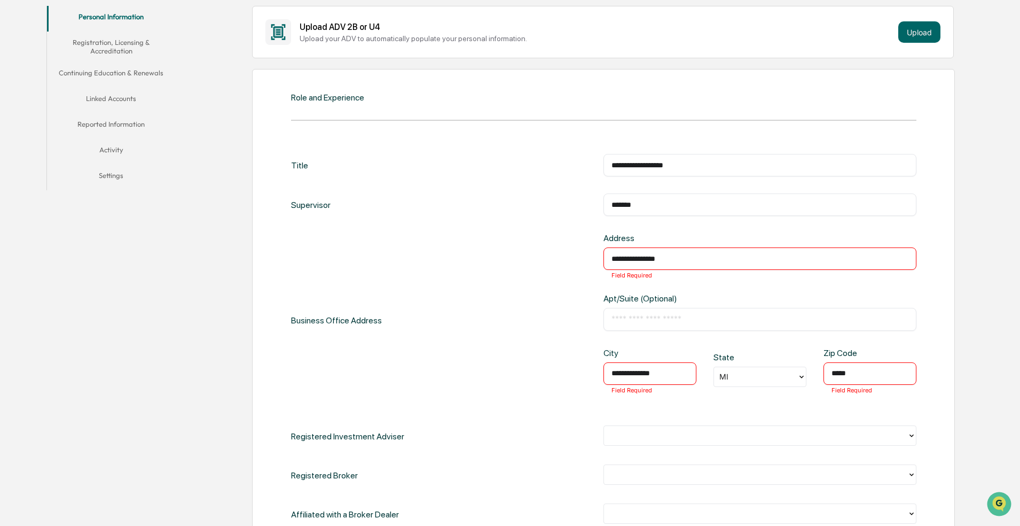
click at [499, 331] on div "**********" at bounding box center [759, 320] width 313 height 175
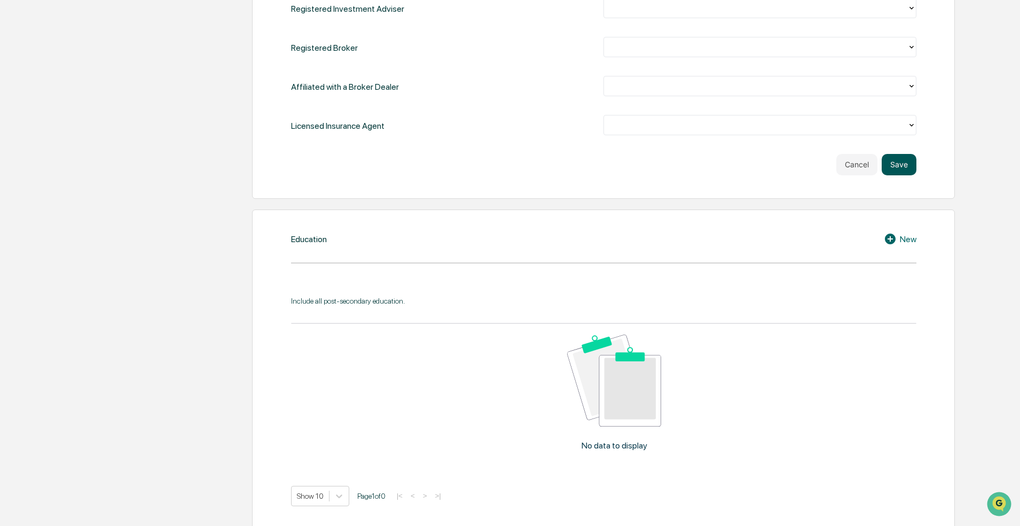
click at [499, 169] on button "Save" at bounding box center [899, 164] width 35 height 21
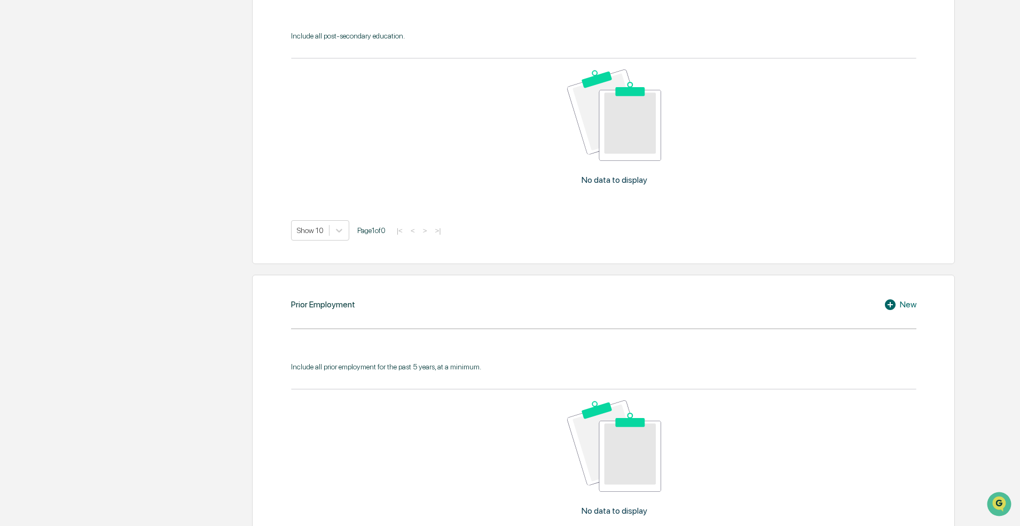
scroll to position [628, 0]
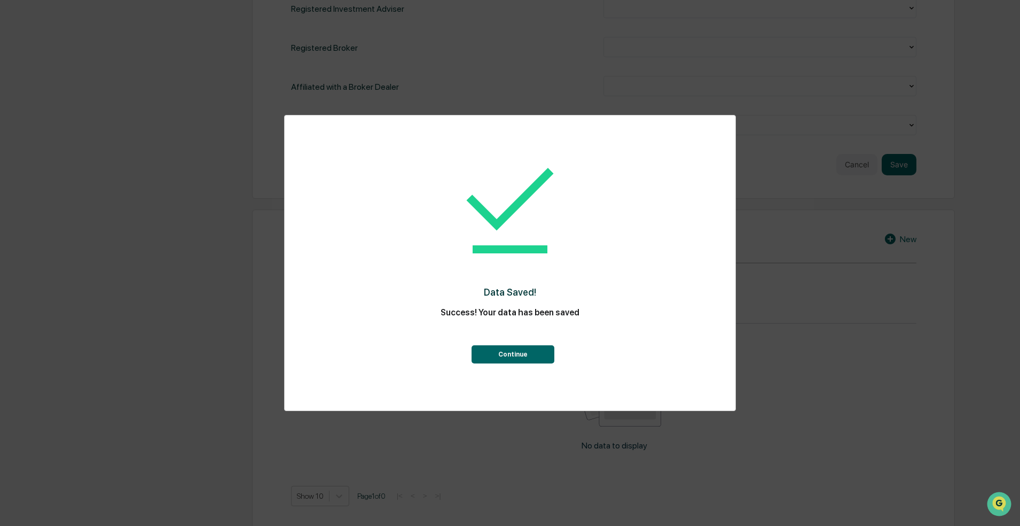
click at [499, 352] on button "Continue" at bounding box center [513, 354] width 83 height 18
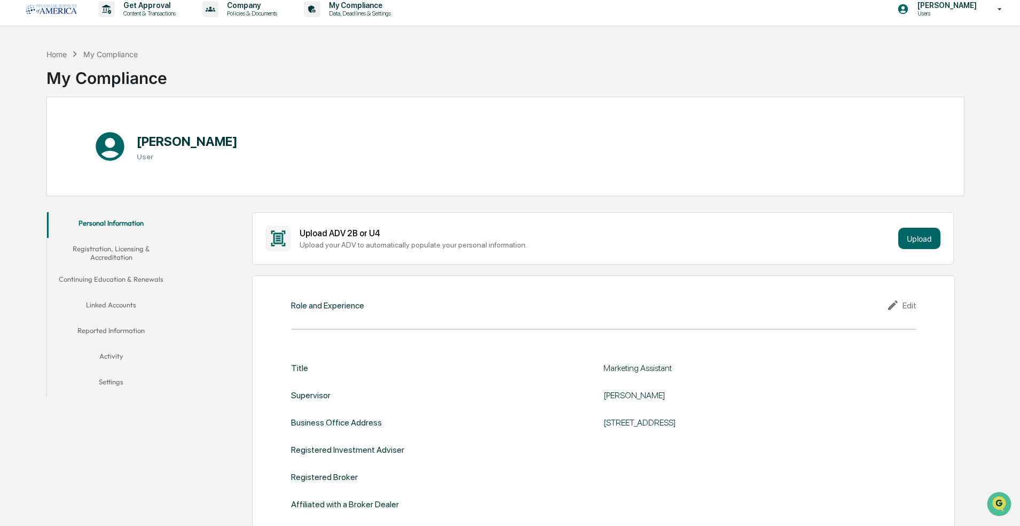
scroll to position [0, 0]
